Goal: Transaction & Acquisition: Purchase product/service

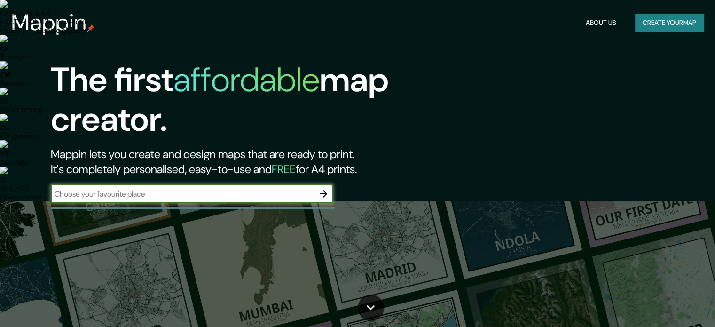
click at [673, 15] on button "Create your map" at bounding box center [669, 22] width 69 height 17
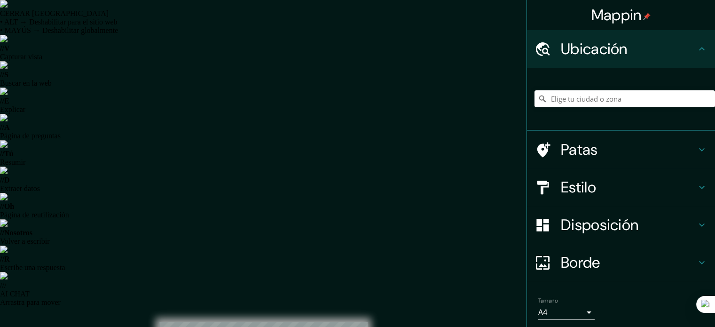
click at [602, 87] on div at bounding box center [624, 98] width 180 height 47
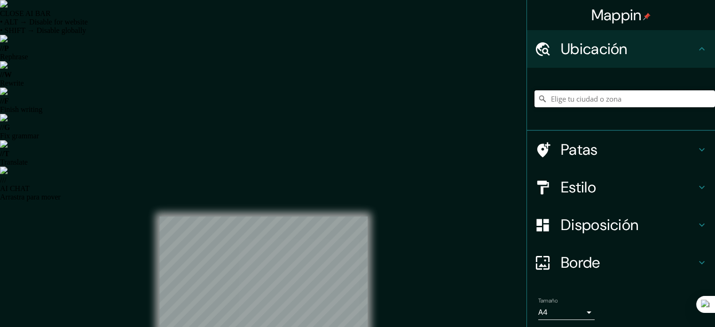
click at [598, 101] on input "Elige tu ciudad o zona" at bounding box center [624, 98] width 180 height 17
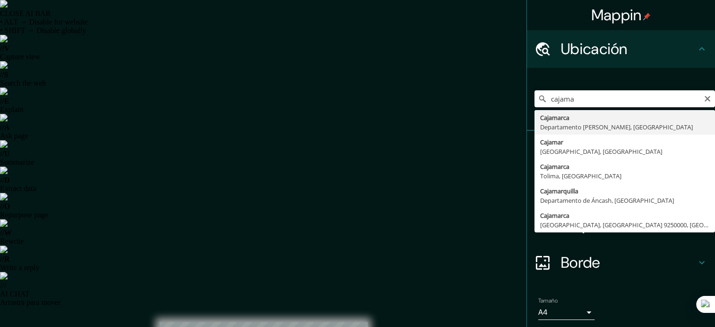
type input "Cajamarca, [GEOGRAPHIC_DATA], [GEOGRAPHIC_DATA]"
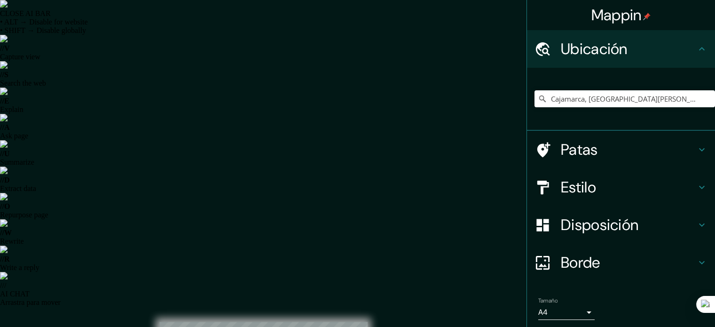
click at [602, 186] on h4 "Estilo" at bounding box center [628, 187] width 135 height 19
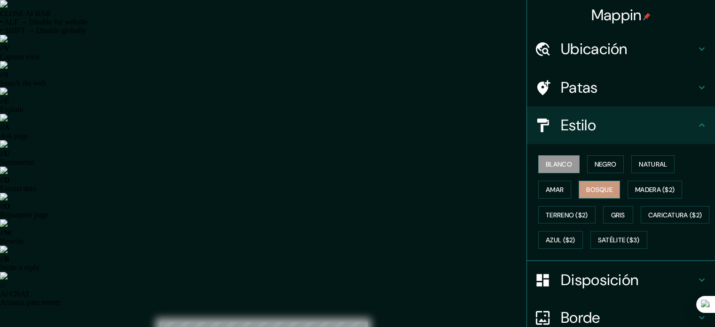
click at [590, 187] on font "Bosque" at bounding box center [599, 189] width 26 height 8
click at [602, 164] on font "Negro" at bounding box center [605, 164] width 22 height 8
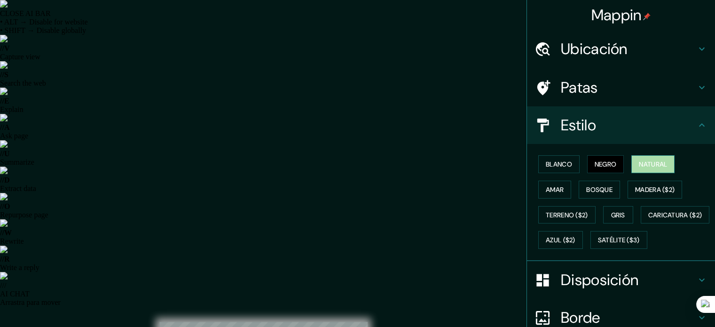
click at [641, 162] on font "Natural" at bounding box center [653, 164] width 28 height 8
click at [547, 194] on font "Amar" at bounding box center [555, 189] width 18 height 12
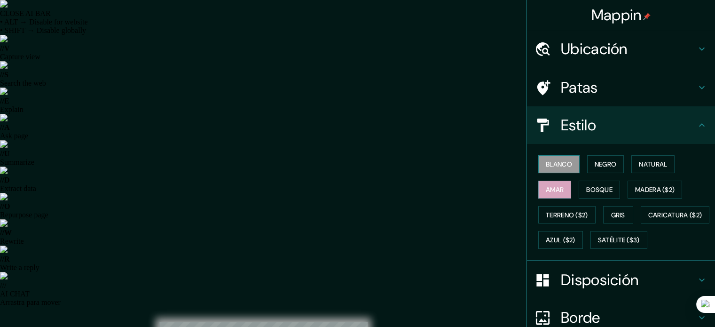
click at [560, 165] on font "Blanco" at bounding box center [559, 164] width 26 height 8
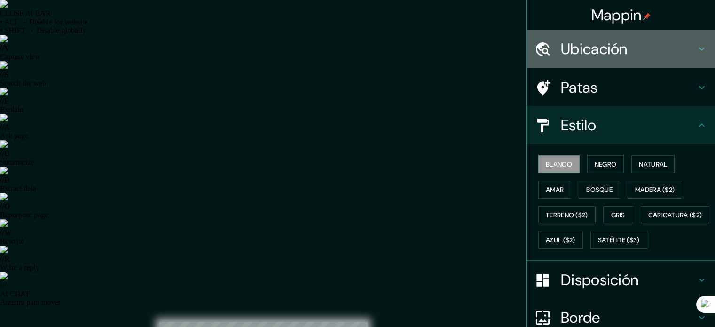
click at [613, 48] on font "Ubicación" at bounding box center [594, 49] width 67 height 20
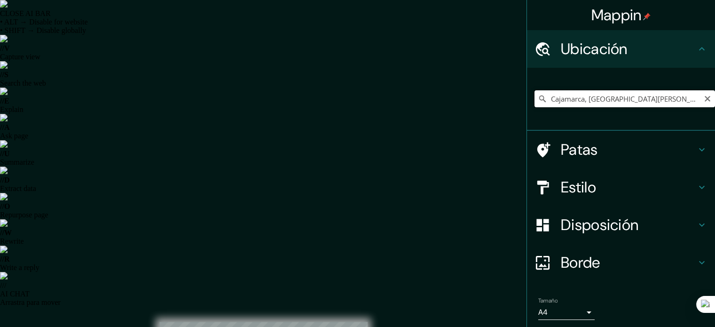
click at [571, 103] on input "Cajamarca, [GEOGRAPHIC_DATA], [GEOGRAPHIC_DATA]" at bounding box center [624, 98] width 180 height 17
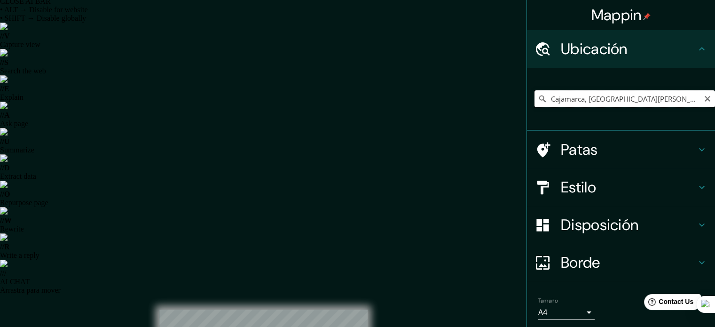
click at [559, 99] on input "Cajamarca, [GEOGRAPHIC_DATA], [GEOGRAPHIC_DATA]" at bounding box center [624, 98] width 180 height 17
drag, startPoint x: 545, startPoint y: 100, endPoint x: 721, endPoint y: 88, distance: 177.1
click at [715, 88] on html "CLOSE SELECTION BAR • ALT → Disable for website • SHIFT → Disable globally // S…" at bounding box center [357, 151] width 715 height 327
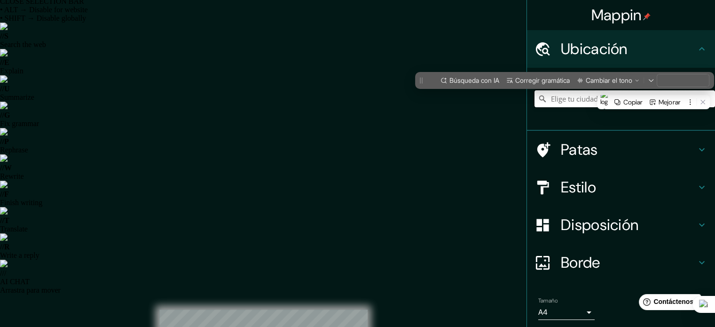
scroll to position [0, 0]
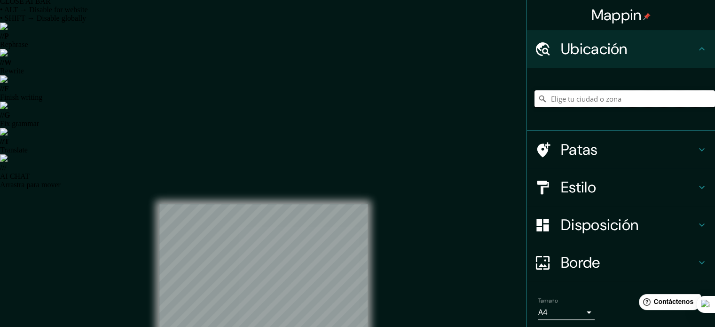
paste input "-7.144663597885839, -78.49780373192652"
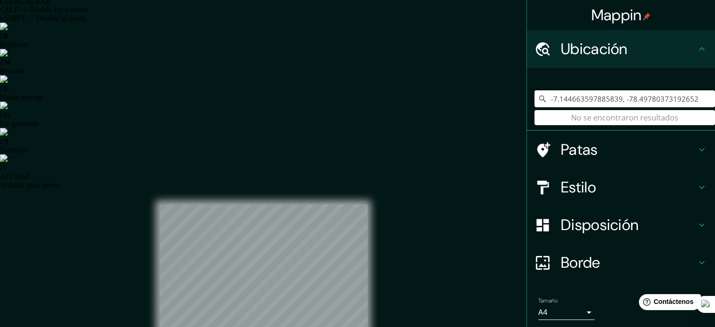
type input "-7.144663597885839, -78.49780373192652"
click at [688, 101] on input "-7.144663597885839, -78.49780373192652" at bounding box center [624, 98] width 180 height 17
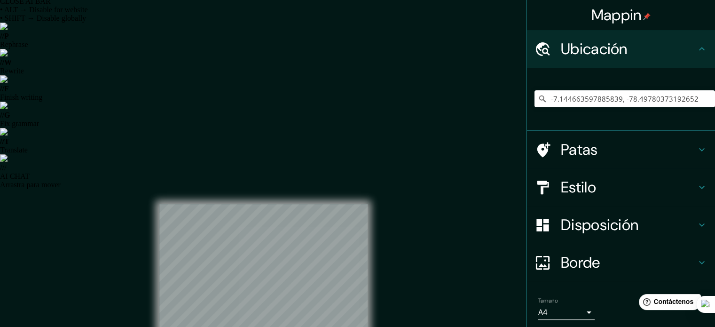
click at [641, 121] on div "-7.144663597885839, -78.49780373192652 No se encontraron resultados" at bounding box center [624, 98] width 180 height 47
click at [695, 99] on input "-7.144663597885839, -78.49780373192652" at bounding box center [624, 98] width 180 height 17
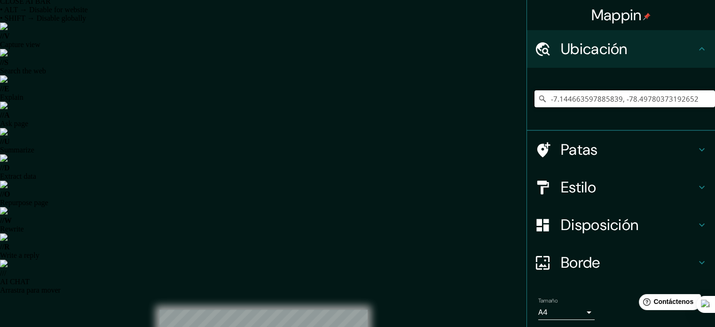
click at [638, 93] on input "-7.144663597885839, -78.49780373192652" at bounding box center [624, 98] width 180 height 17
drag, startPoint x: 692, startPoint y: 94, endPoint x: 414, endPoint y: 105, distance: 278.9
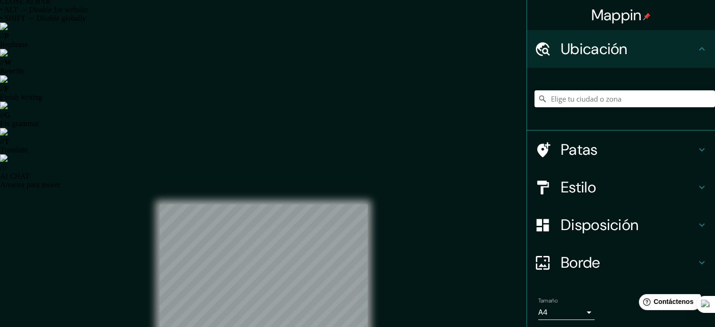
paste input "-7.144663597885839, -78.49780373192652"
type input "-7.144663597885839, -78.49780373192652"
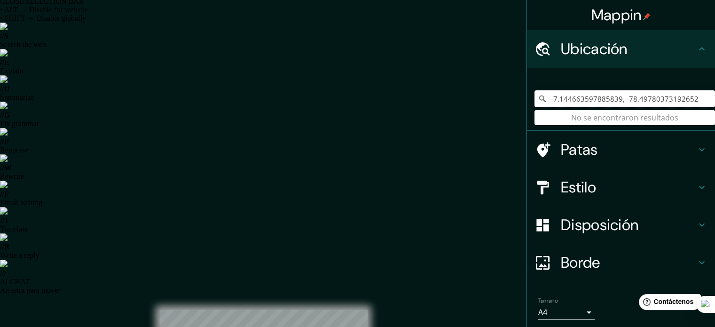
drag, startPoint x: 695, startPoint y: 97, endPoint x: 487, endPoint y: 102, distance: 207.8
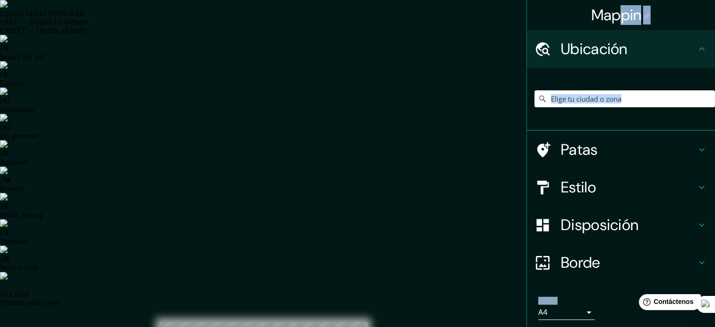
drag, startPoint x: 610, startPoint y: 9, endPoint x: 613, endPoint y: -8, distance: 17.6
click at [613, 0] on html "CLOSE SELECTION BAR • ALT → Disable for website • SHIFT → Disable globally // S…" at bounding box center [357, 163] width 715 height 327
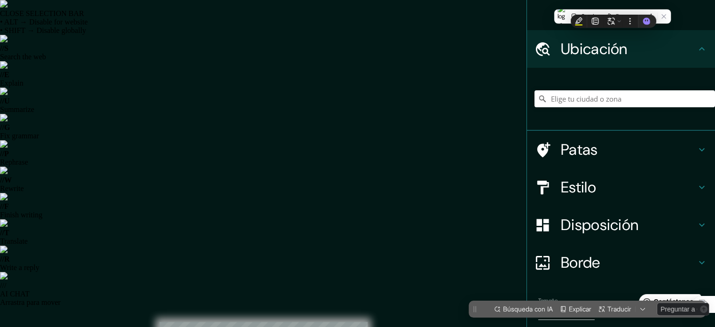
click at [544, 12] on div "Mappin" at bounding box center [621, 15] width 188 height 30
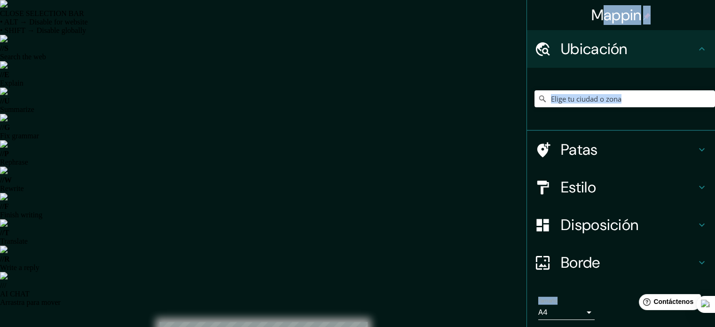
drag, startPoint x: 595, startPoint y: 16, endPoint x: 619, endPoint y: -10, distance: 34.9
click at [619, 0] on html "CLOSE SELECTION BAR • ALT → Disable for website • SHIFT → Disable globally // S…" at bounding box center [357, 163] width 715 height 327
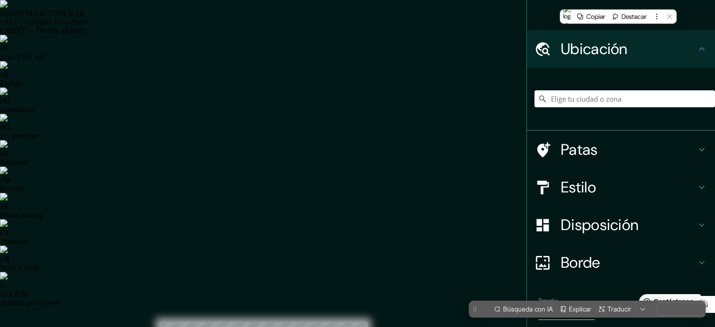
click at [553, 15] on div "Mappin" at bounding box center [621, 15] width 188 height 30
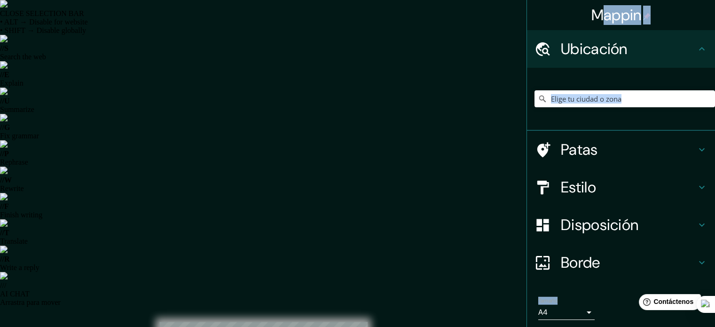
drag, startPoint x: 596, startPoint y: 15, endPoint x: 612, endPoint y: 6, distance: 18.1
click at [625, 0] on html "CLOSE SELECTION BAR • ALT → Disable for website • SHIFT → Disable globally // S…" at bounding box center [357, 163] width 715 height 327
click at [541, 20] on div "Mappin" at bounding box center [621, 15] width 188 height 30
drag, startPoint x: 317, startPoint y: 183, endPoint x: 307, endPoint y: 172, distance: 15.3
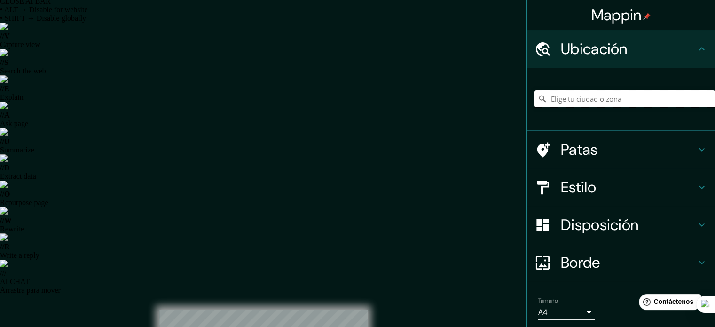
click at [578, 93] on input "Elige tu ciudad o zona" at bounding box center [624, 98] width 180 height 17
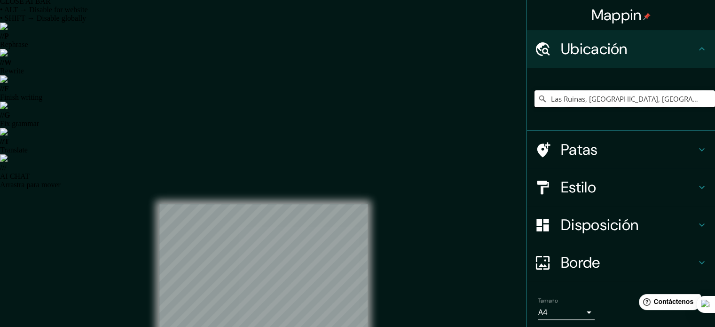
scroll to position [0, 0]
click at [637, 105] on input "Las Ruinas, Cajamarca, Departamento de Cajamarca, Perú" at bounding box center [624, 98] width 180 height 17
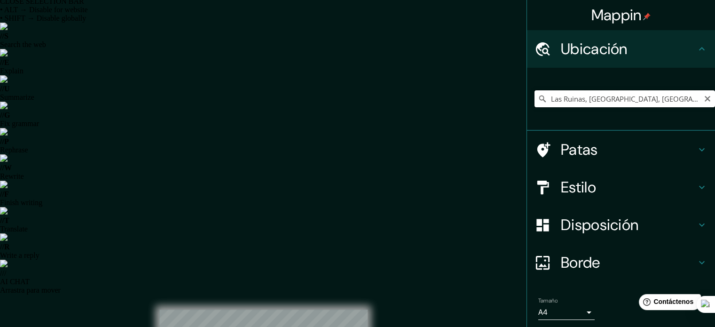
scroll to position [0, 43]
drag, startPoint x: 580, startPoint y: 97, endPoint x: 721, endPoint y: 100, distance: 141.0
click at [715, 100] on html "CLOSE SELECTION BAR • ALT → Disable for website • SHIFT → Disable globally // S…" at bounding box center [357, 151] width 715 height 327
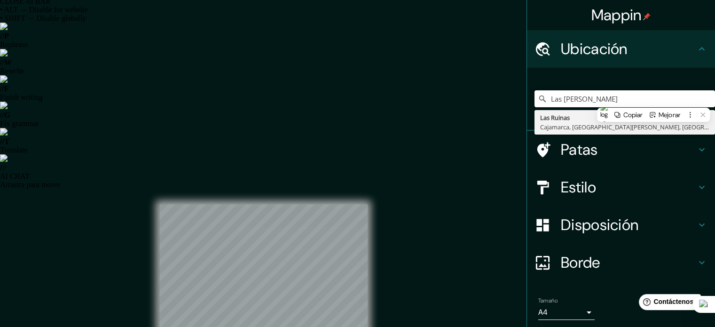
scroll to position [0, 0]
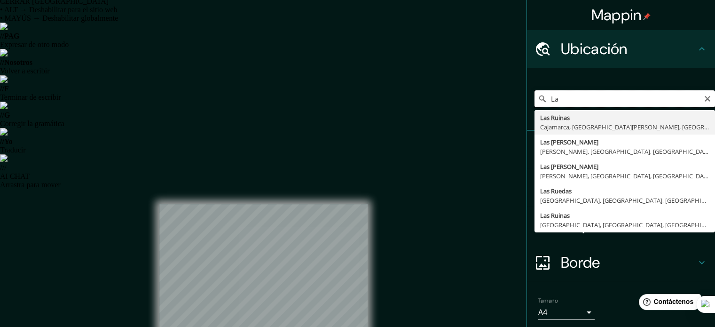
type input "L"
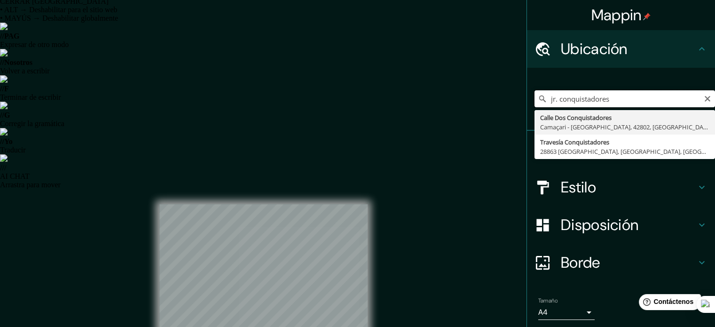
click at [555, 99] on input "jr. conquistadores" at bounding box center [624, 98] width 180 height 17
click at [552, 99] on input "jr. conquistadores" at bounding box center [624, 98] width 180 height 17
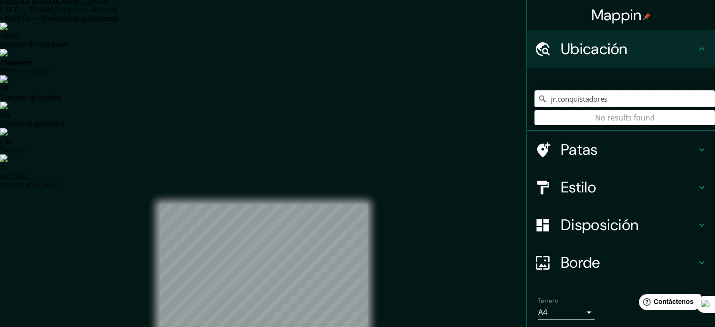
click at [627, 96] on input "jr.conquistadores" at bounding box center [624, 98] width 180 height 17
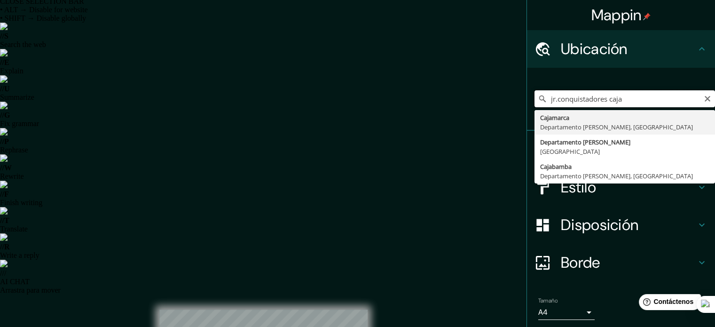
drag, startPoint x: 625, startPoint y: 100, endPoint x: 604, endPoint y: 100, distance: 20.7
click at [604, 100] on input "jr.conquistadores caja" at bounding box center [624, 98] width 180 height 17
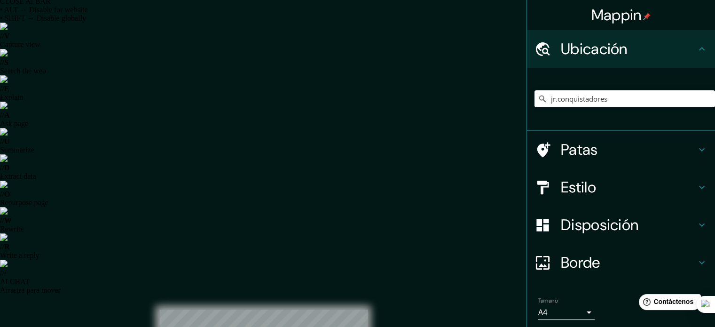
click at [607, 189] on h4 "Estilo" at bounding box center [628, 187] width 135 height 19
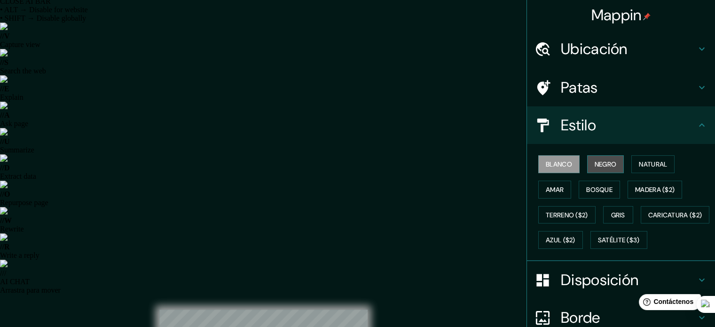
click at [596, 160] on font "Negro" at bounding box center [605, 164] width 22 height 8
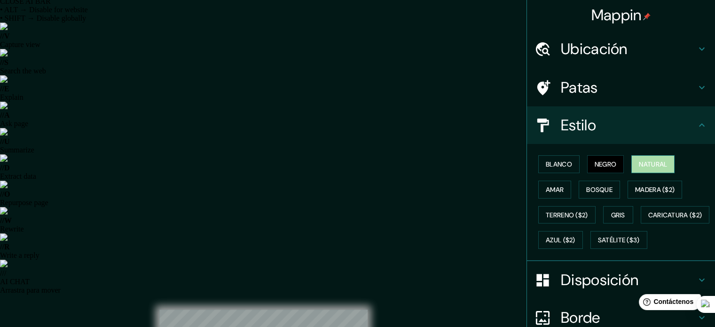
click at [639, 160] on font "Natural" at bounding box center [653, 164] width 28 height 8
click at [556, 187] on font "Amar" at bounding box center [555, 189] width 18 height 8
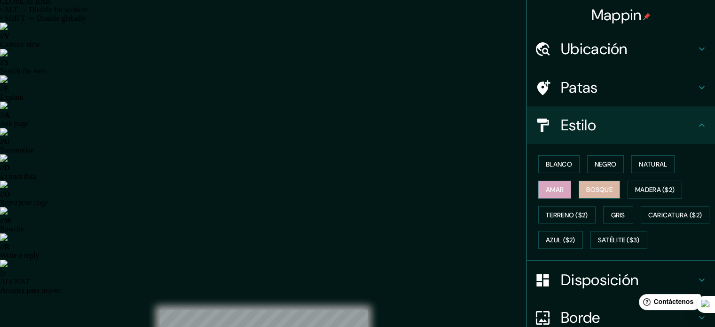
click at [588, 186] on font "Bosque" at bounding box center [599, 189] width 26 height 8
click at [637, 186] on font "Madera ($2)" at bounding box center [654, 189] width 39 height 8
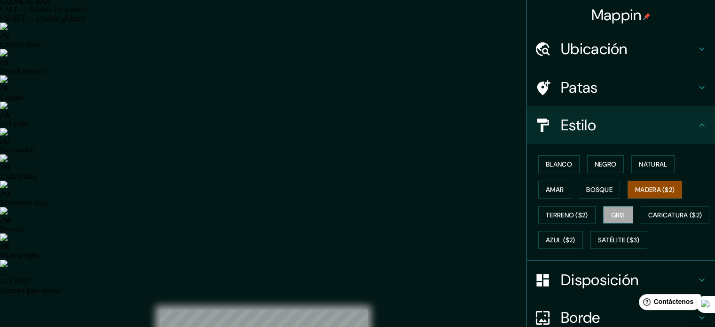
click at [611, 212] on font "Gris" at bounding box center [618, 215] width 14 height 8
click at [575, 236] on font "Azul ($2)" at bounding box center [561, 240] width 30 height 8
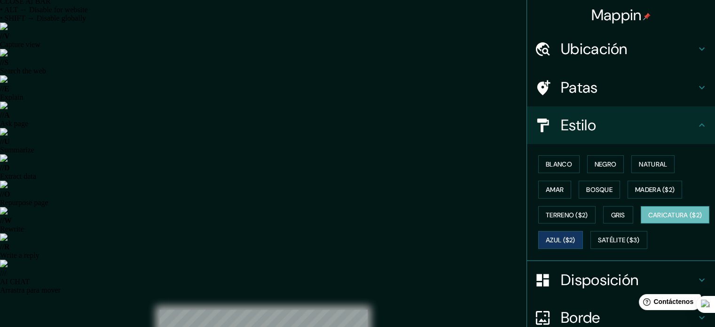
click at [648, 219] on font "Caricatura ($2)" at bounding box center [675, 215] width 54 height 8
click at [590, 249] on button "Satélite ($3)" at bounding box center [618, 240] width 57 height 18
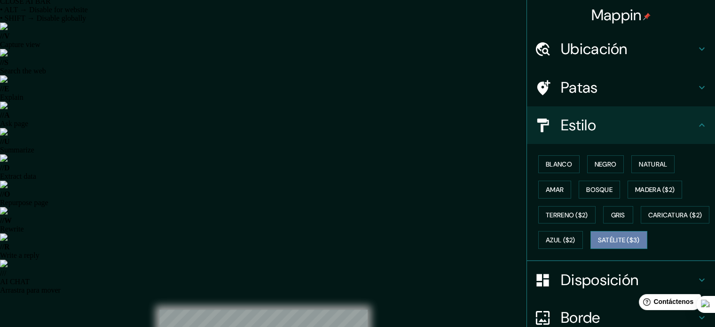
click at [598, 244] on font "Satélite ($3)" at bounding box center [619, 240] width 42 height 8
click at [567, 216] on font "Terreno ($2)" at bounding box center [567, 215] width 42 height 8
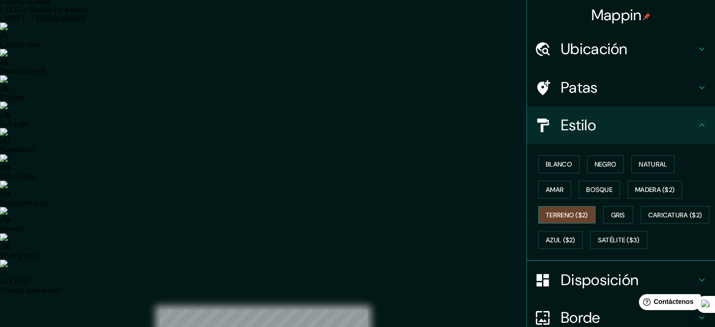
click at [567, 217] on font "Terreno ($2)" at bounding box center [567, 215] width 42 height 8
click at [598, 244] on font "Satélite ($3)" at bounding box center [619, 240] width 42 height 8
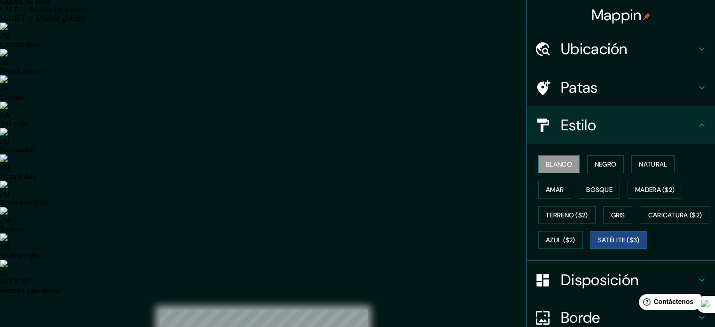
click at [558, 168] on font "Blanco" at bounding box center [559, 164] width 26 height 12
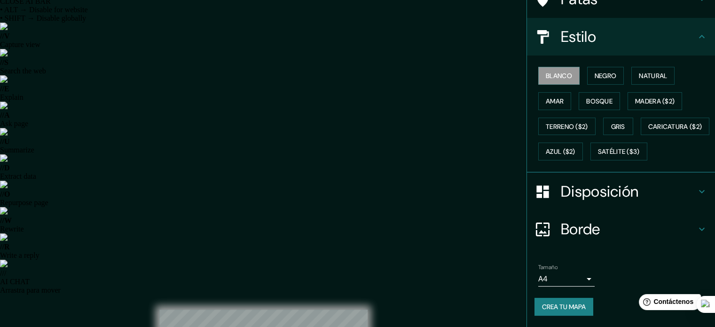
scroll to position [111, 0]
type input "jr.conquistadores caja"
drag, startPoint x: 274, startPoint y: 176, endPoint x: 123, endPoint y: 140, distance: 155.6
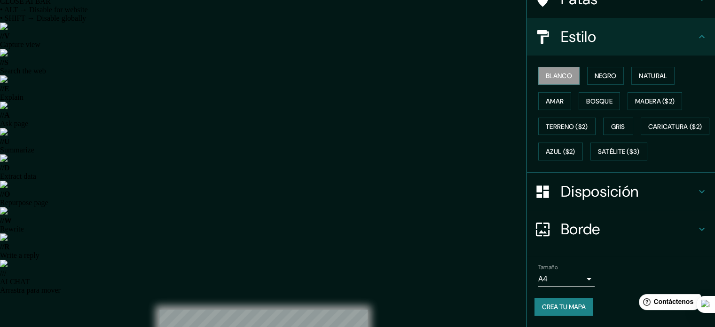
click at [687, 186] on h4 "Disposición" at bounding box center [628, 191] width 135 height 19
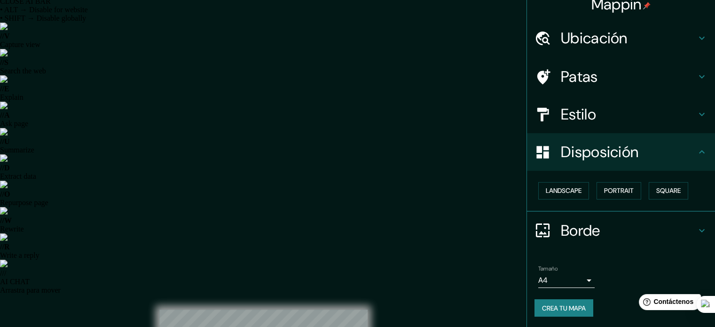
scroll to position [11, 0]
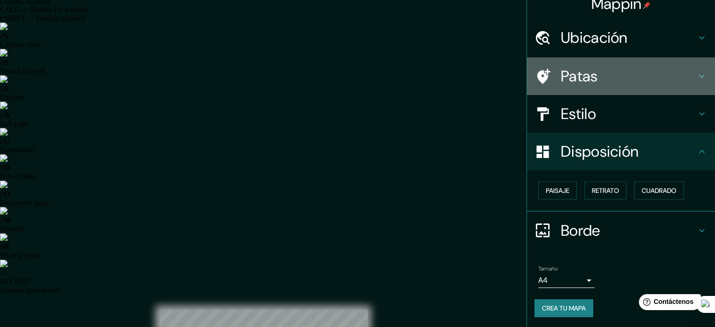
click at [618, 68] on h4 "Patas" at bounding box center [628, 76] width 135 height 19
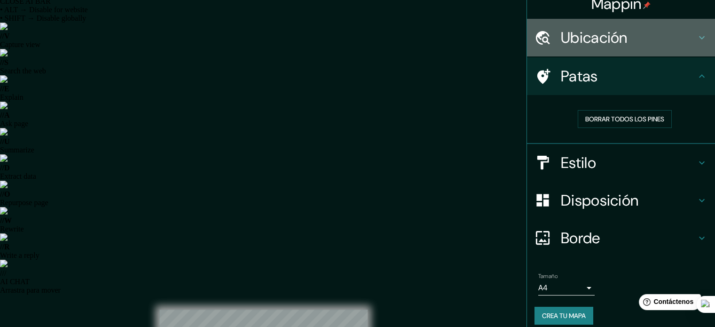
click at [617, 45] on font "Ubicación" at bounding box center [594, 38] width 67 height 20
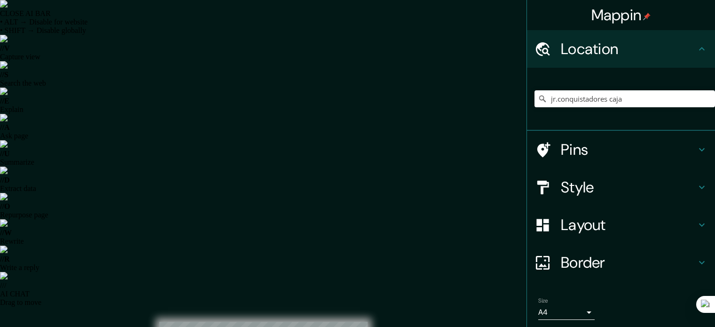
scroll to position [12, 0]
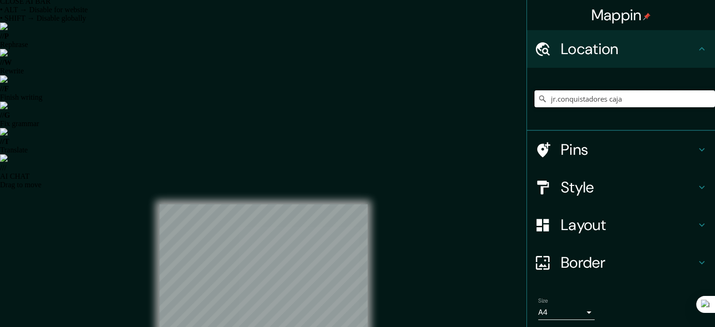
drag, startPoint x: 626, startPoint y: 98, endPoint x: 431, endPoint y: 112, distance: 195.1
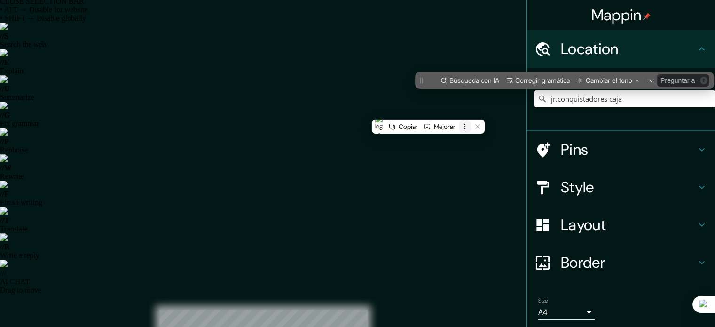
scroll to position [0, 0]
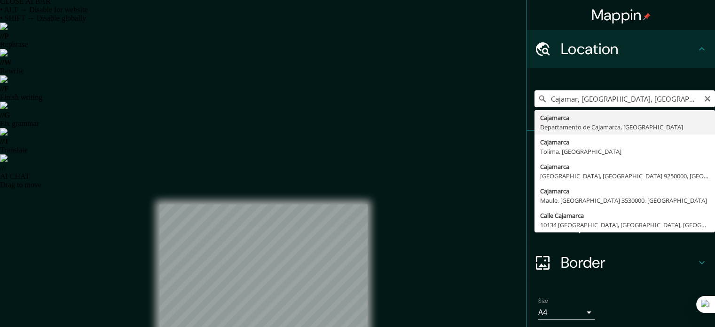
type input "Cajamarca, [GEOGRAPHIC_DATA], [GEOGRAPHIC_DATA]"
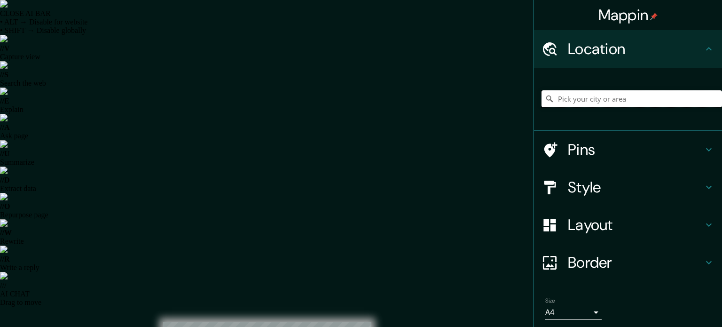
click at [569, 99] on input "Pick your city or area" at bounding box center [631, 98] width 180 height 17
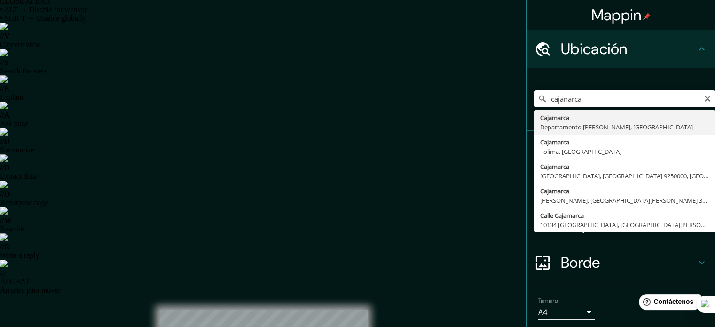
type input "Cajamarca, [GEOGRAPHIC_DATA][PERSON_NAME], [GEOGRAPHIC_DATA]"
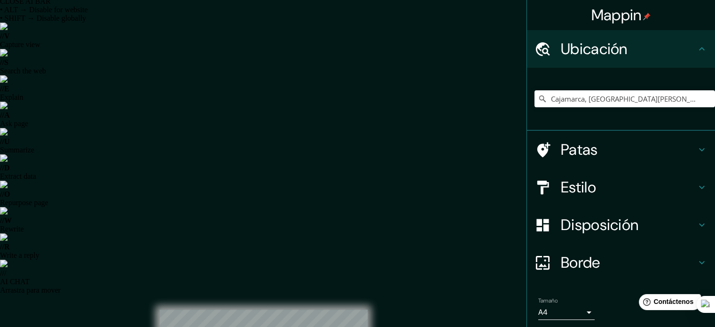
drag, startPoint x: 384, startPoint y: 165, endPoint x: 389, endPoint y: 167, distance: 5.7
